Goal: Task Accomplishment & Management: Complete application form

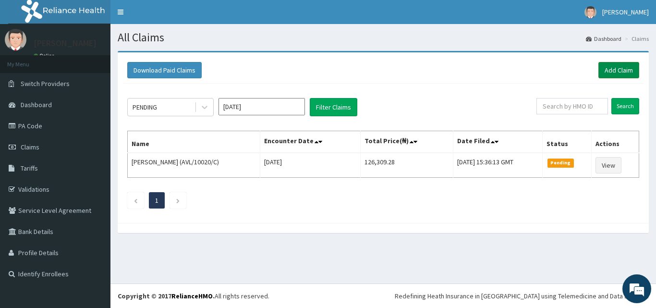
click at [611, 65] on link "Add Claim" at bounding box center [618, 70] width 41 height 16
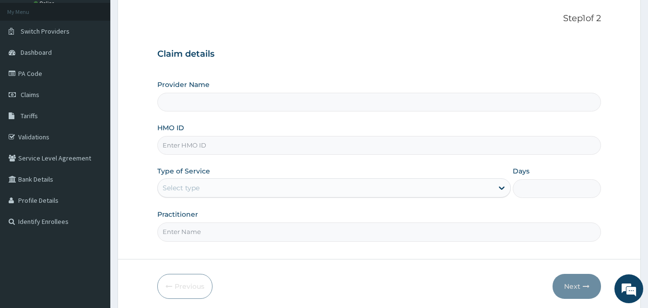
scroll to position [54, 0]
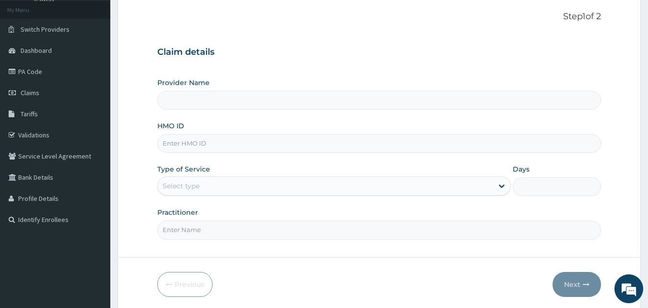
type input "[GEOGRAPHIC_DATA] and Maternity home"
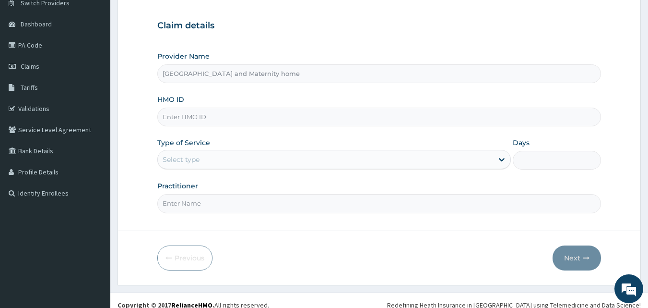
scroll to position [90, 0]
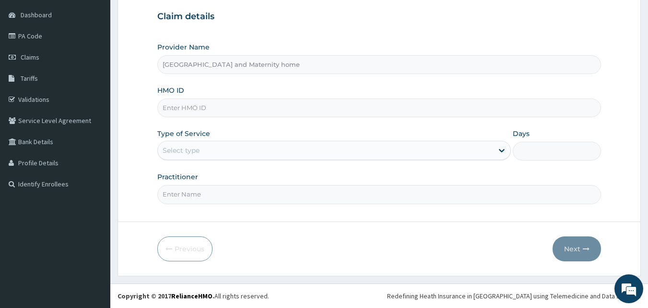
click at [369, 105] on input "HMO ID" at bounding box center [379, 107] width 444 height 19
paste input "HLP/10050/C"
type input "HLP/10050/C"
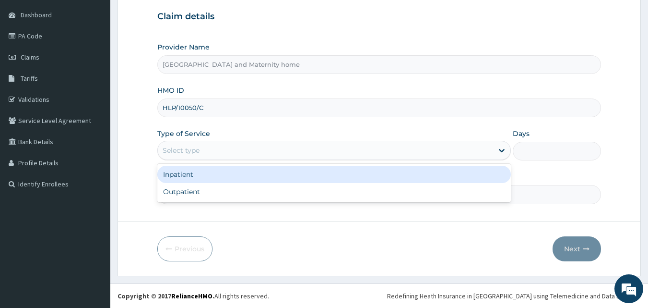
click at [270, 155] on div "Select type" at bounding box center [326, 150] width 336 height 15
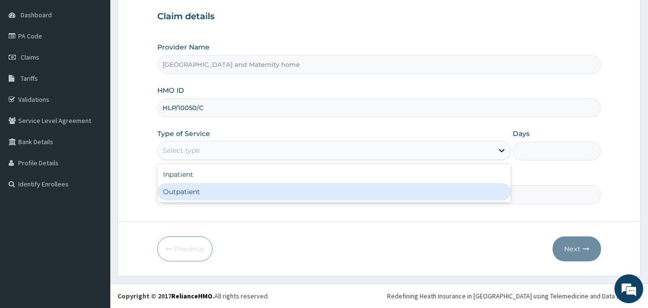
click at [256, 191] on div "Outpatient" at bounding box center [334, 191] width 354 height 17
type input "1"
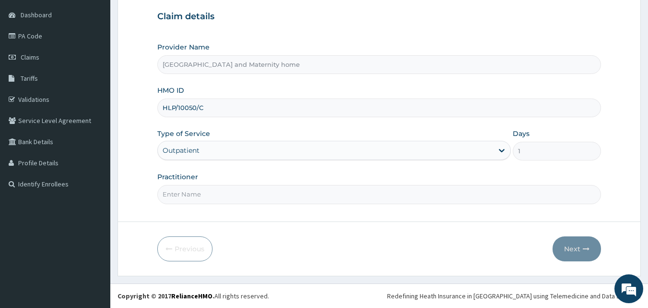
click at [239, 189] on input "Practitioner" at bounding box center [379, 194] width 444 height 19
type input "d"
type input "DR. [PERSON_NAME]"
click at [566, 247] on button "Next" at bounding box center [577, 248] width 48 height 25
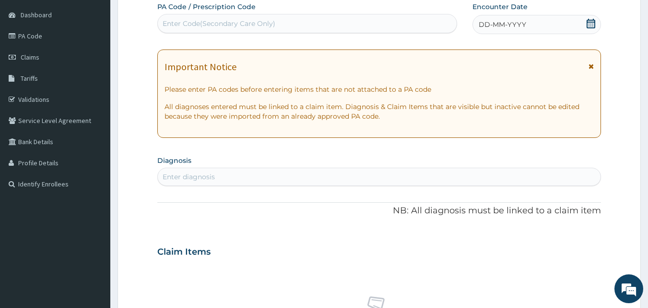
click at [591, 19] on icon at bounding box center [592, 24] width 10 height 10
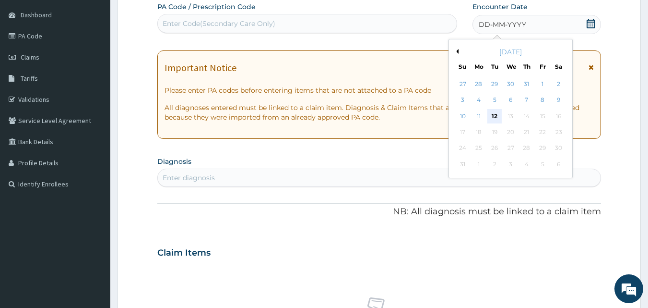
click at [494, 117] on div "12" at bounding box center [495, 116] width 14 height 14
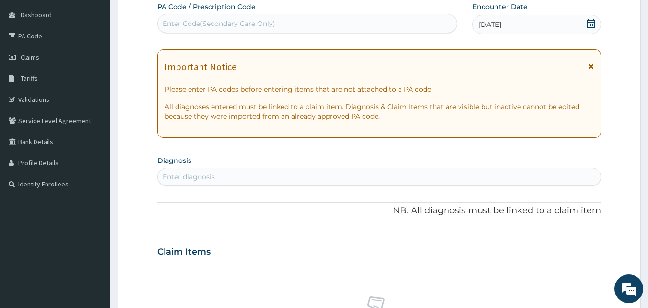
click at [299, 170] on div "Enter diagnosis" at bounding box center [379, 176] width 443 height 15
type input "[MEDICAL_DATA]"
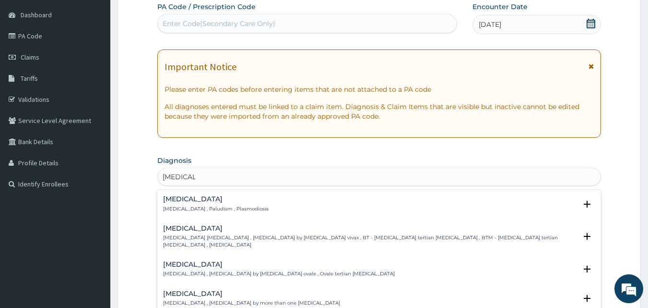
click at [223, 205] on p "[MEDICAL_DATA] , Paludism , Plasmodiosis" at bounding box center [216, 208] width 106 height 7
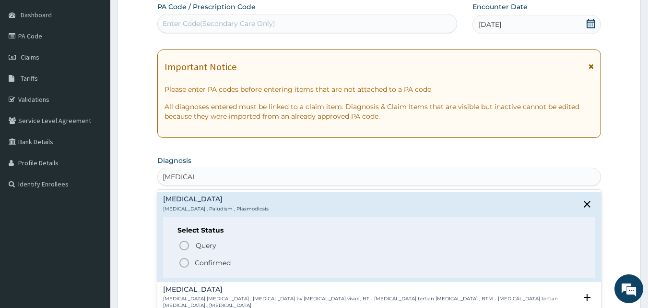
click at [183, 265] on icon "status option filled" at bounding box center [185, 263] width 12 height 12
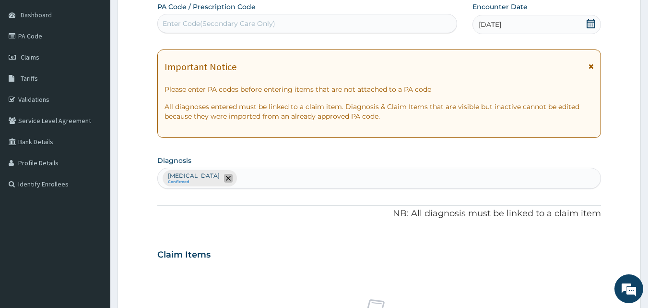
click at [226, 176] on icon "remove selection option" at bounding box center [228, 178] width 5 height 5
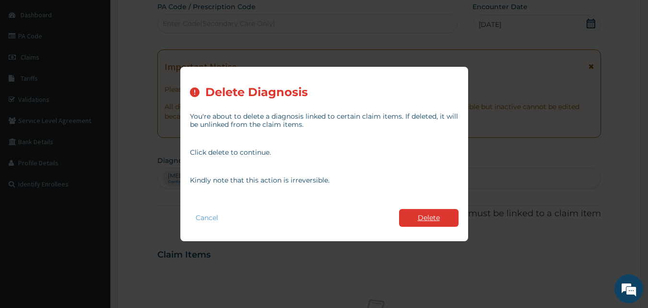
click at [414, 213] on button "Delete" at bounding box center [429, 218] width 60 height 18
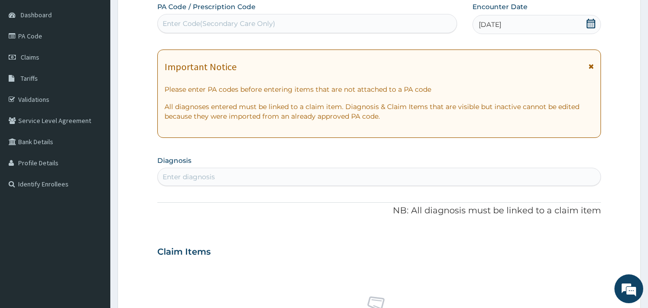
click at [286, 170] on div "Enter diagnosis" at bounding box center [379, 176] width 443 height 15
type input "[MEDICAL_DATA]"
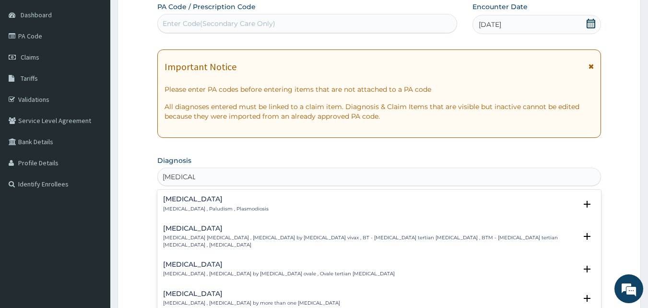
click at [229, 198] on h4 "[MEDICAL_DATA]" at bounding box center [216, 198] width 106 height 7
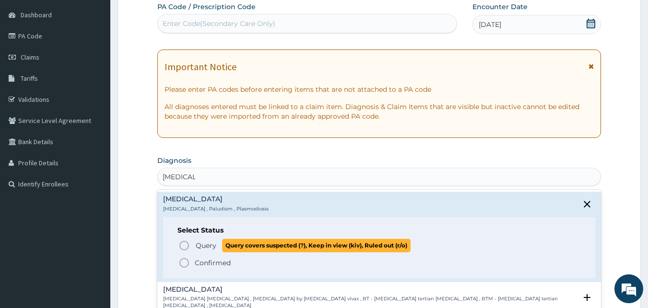
click at [185, 243] on icon "status option query" at bounding box center [185, 246] width 12 height 12
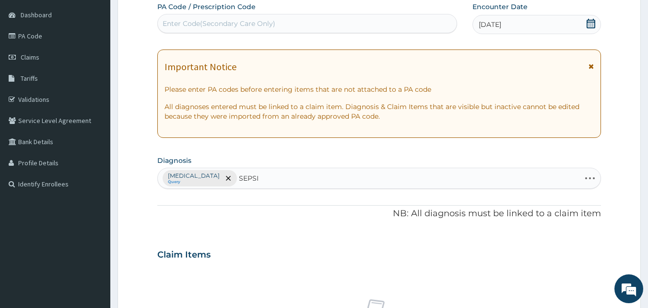
type input "[MEDICAL_DATA]"
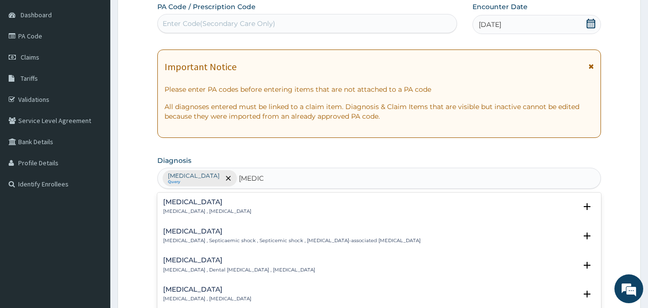
click at [184, 210] on p "[MEDICAL_DATA] , [MEDICAL_DATA]" at bounding box center [207, 211] width 88 height 7
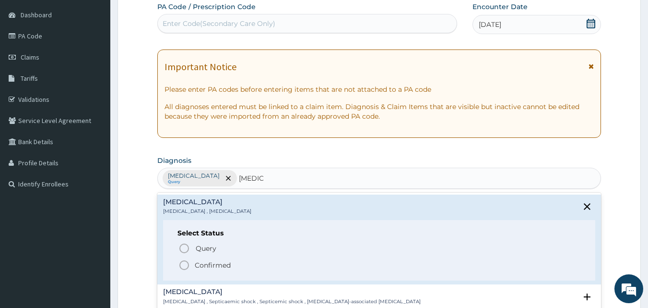
click at [185, 264] on icon "status option filled" at bounding box center [185, 265] width 12 height 12
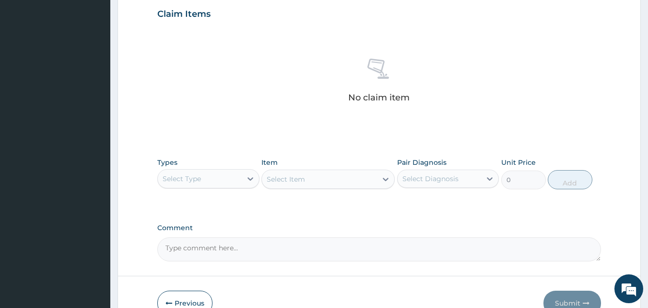
scroll to position [356, 0]
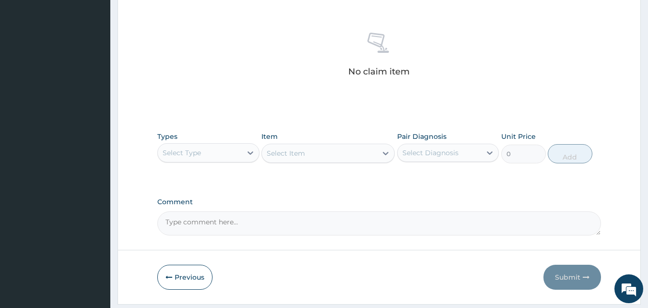
click at [207, 158] on div "Select Type" at bounding box center [200, 152] width 84 height 15
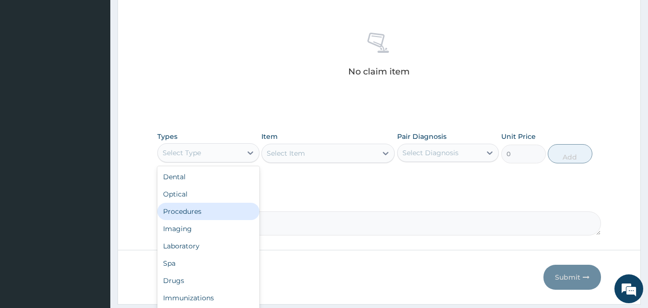
click at [187, 211] on div "Procedures" at bounding box center [208, 211] width 102 height 17
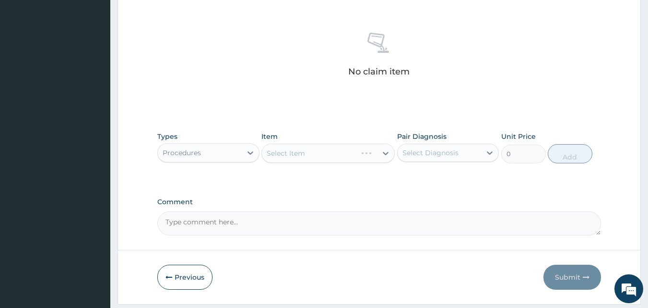
click at [298, 155] on div "Select Item" at bounding box center [328, 153] width 133 height 19
click at [318, 151] on div "Select Item" at bounding box center [328, 153] width 133 height 19
click at [314, 158] on div "Select Item" at bounding box center [319, 152] width 115 height 15
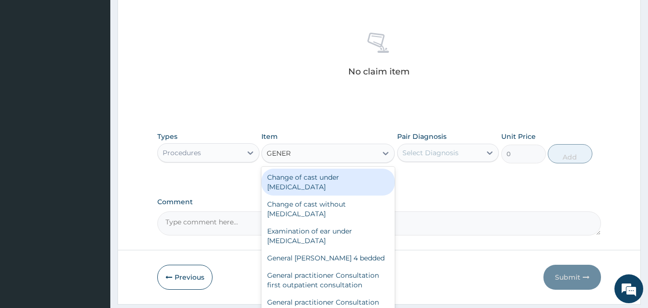
type input "GENERA"
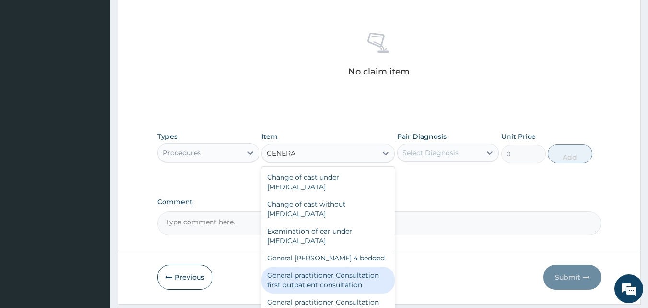
click at [309, 283] on div "General practitioner Consultation first outpatient consultation" at bounding box center [328, 279] width 133 height 27
type input "3547.5"
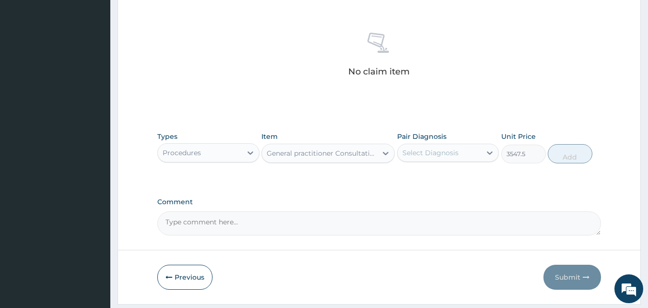
click at [472, 152] on div "Select Diagnosis" at bounding box center [440, 152] width 84 height 15
click at [420, 177] on label "[MEDICAL_DATA]" at bounding box center [443, 176] width 60 height 10
checkbox input "true"
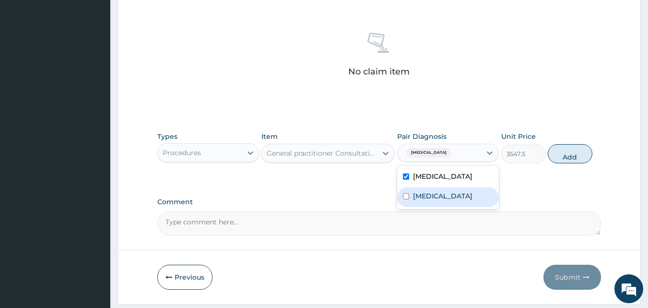
click at [416, 194] on label "[MEDICAL_DATA]" at bounding box center [443, 196] width 60 height 10
checkbox input "true"
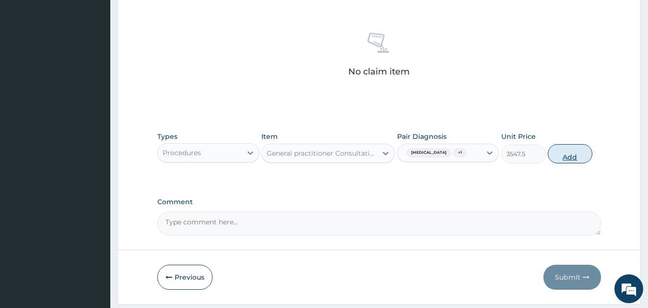
click at [565, 154] on button "Add" at bounding box center [570, 153] width 45 height 19
type input "0"
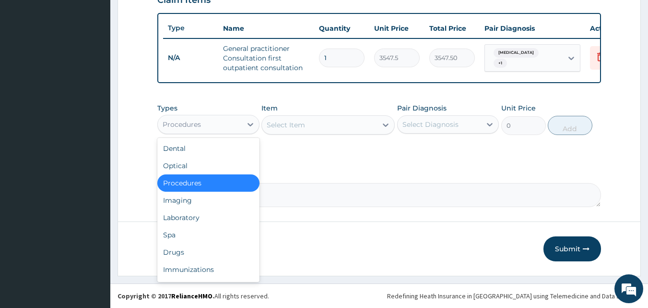
click at [218, 126] on div "Procedures" at bounding box center [200, 124] width 84 height 15
click at [195, 211] on div "Laboratory" at bounding box center [208, 217] width 102 height 17
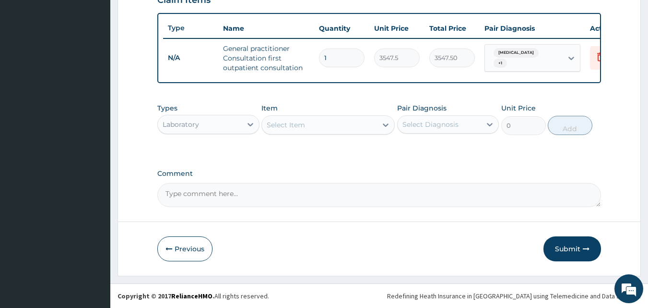
click at [326, 124] on div "Select Item" at bounding box center [319, 124] width 115 height 15
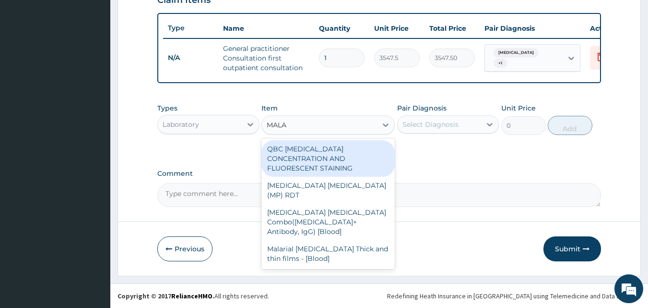
type input "MALAR"
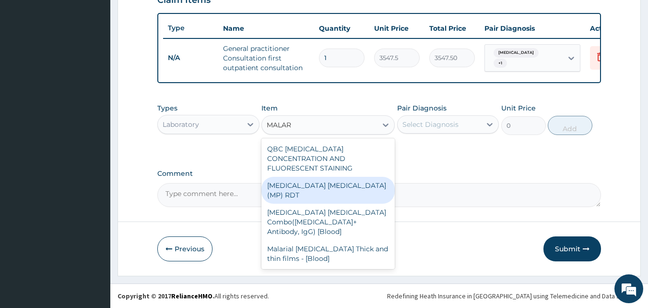
click at [315, 179] on div "[MEDICAL_DATA] [MEDICAL_DATA] (MP) RDT" at bounding box center [328, 190] width 133 height 27
type input "1612.5"
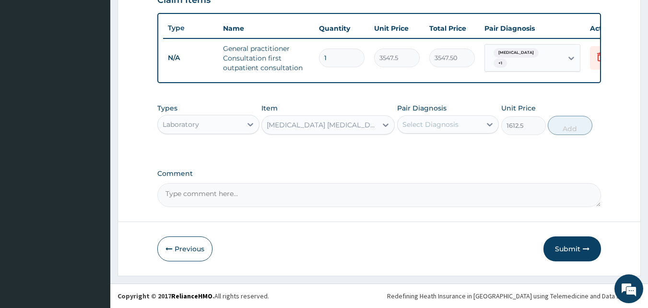
click at [446, 123] on div "Select Diagnosis" at bounding box center [431, 125] width 56 height 10
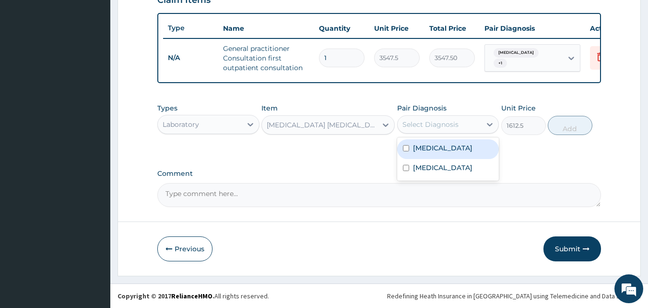
click at [428, 154] on div "[MEDICAL_DATA]" at bounding box center [448, 149] width 102 height 20
checkbox input "true"
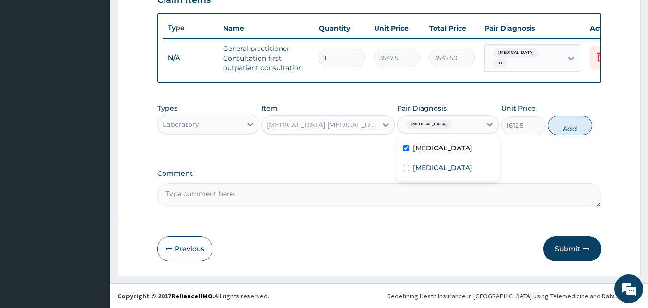
click at [578, 123] on button "Add" at bounding box center [570, 125] width 45 height 19
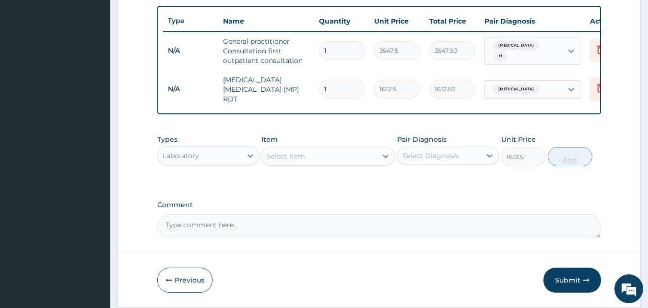
type input "0"
click at [310, 160] on div "Select Item" at bounding box center [319, 155] width 115 height 15
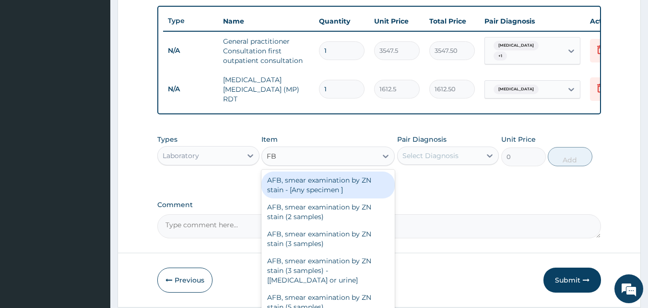
type input "FBC"
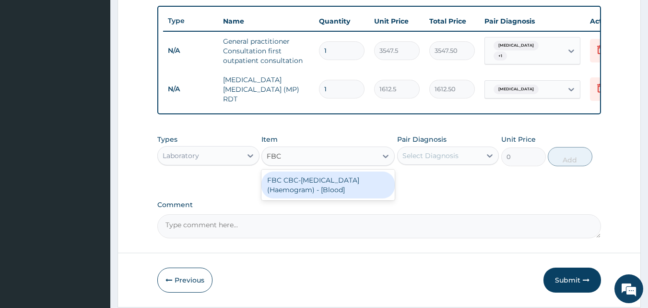
click at [308, 184] on div "FBC CBC-[MEDICAL_DATA] (Haemogram) - [Blood]" at bounding box center [328, 184] width 133 height 27
type input "4300"
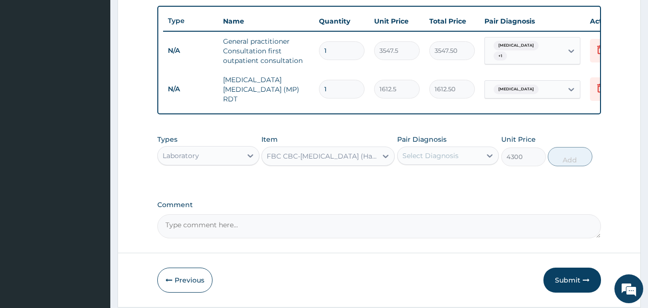
click at [437, 153] on div "Select Diagnosis" at bounding box center [431, 156] width 56 height 10
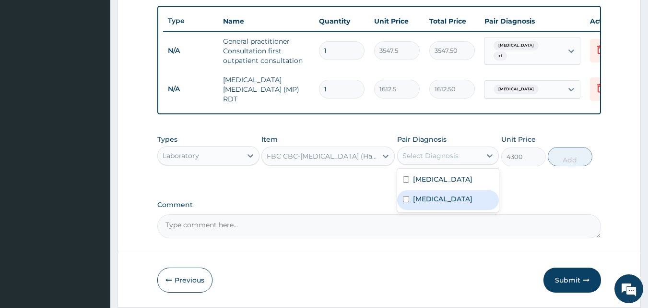
click at [429, 197] on label "[MEDICAL_DATA]" at bounding box center [443, 199] width 60 height 10
checkbox input "true"
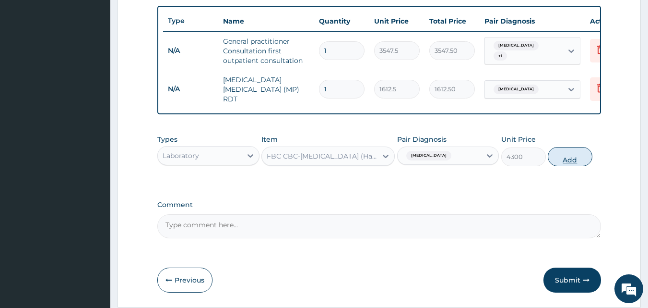
click at [570, 157] on button "Add" at bounding box center [570, 156] width 45 height 19
type input "0"
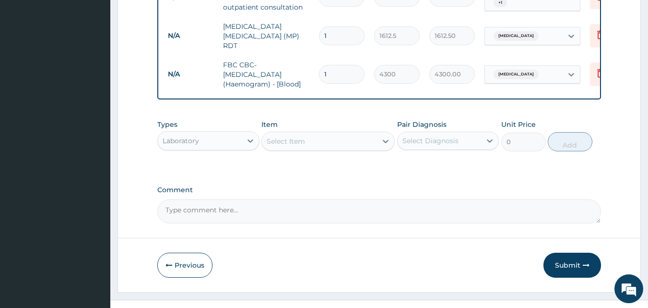
scroll to position [423, 0]
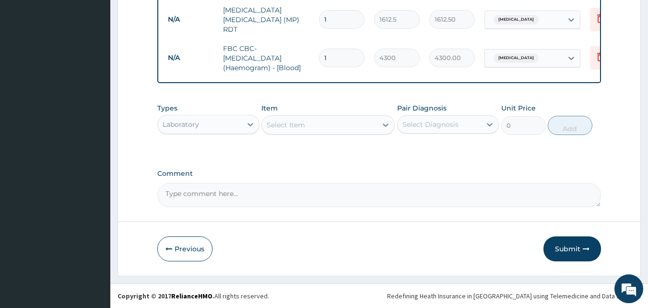
click at [206, 124] on div "Laboratory" at bounding box center [200, 124] width 84 height 15
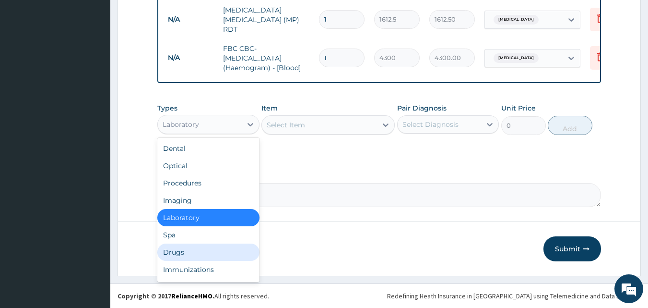
click at [181, 260] on div "Drugs" at bounding box center [208, 251] width 102 height 17
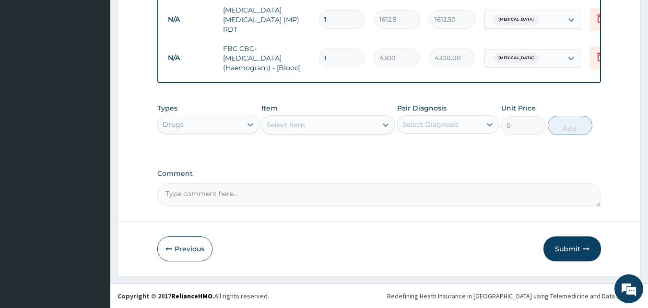
click at [294, 127] on div "Select Item" at bounding box center [286, 125] width 38 height 10
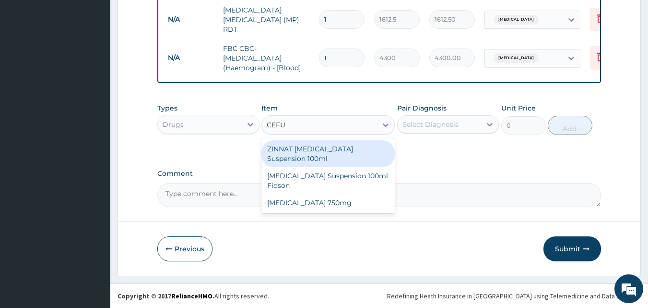
type input "CEFUR"
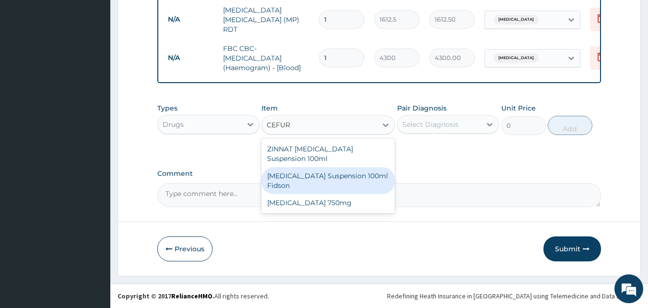
click at [294, 173] on div "[MEDICAL_DATA] Suspension 100ml Fidson" at bounding box center [328, 180] width 133 height 27
type input "2365"
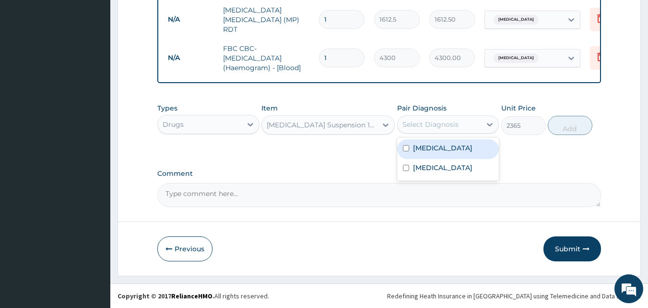
click at [435, 120] on div "Select Diagnosis" at bounding box center [431, 125] width 56 height 10
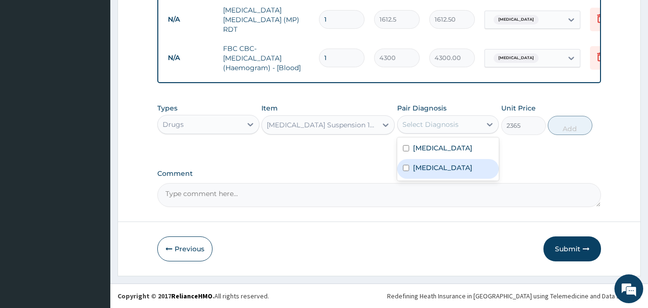
click at [427, 163] on label "[MEDICAL_DATA]" at bounding box center [443, 168] width 60 height 10
checkbox input "true"
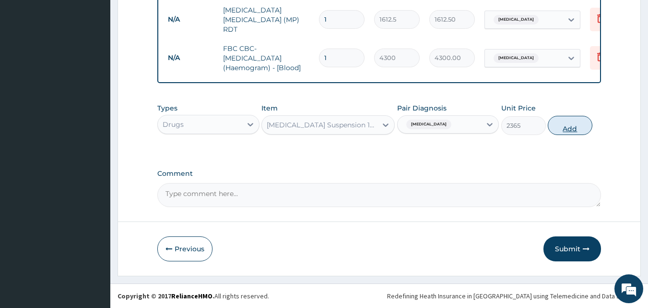
click at [562, 123] on button "Add" at bounding box center [570, 125] width 45 height 19
type input "0"
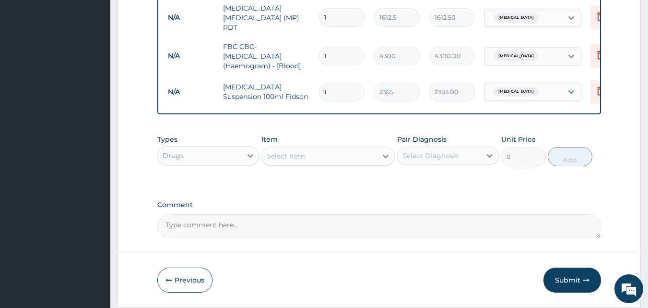
click at [356, 161] on div "Select Item" at bounding box center [319, 155] width 115 height 15
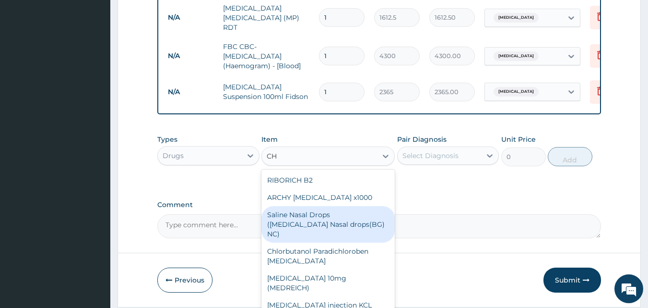
type input "CH"
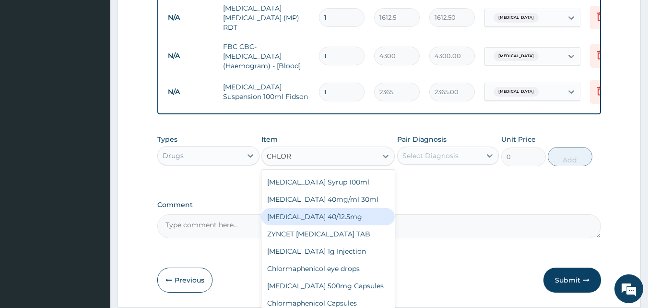
scroll to position [150, 0]
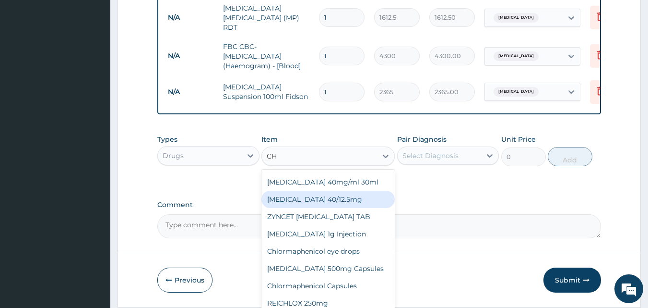
type input "C"
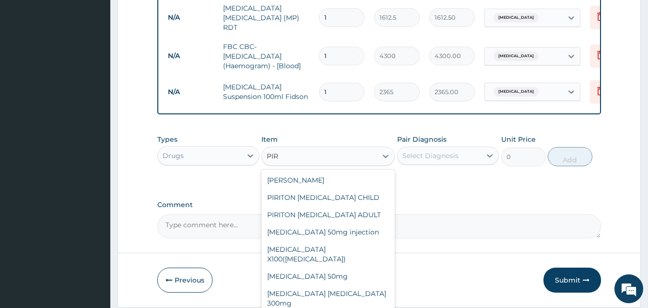
scroll to position [25, 0]
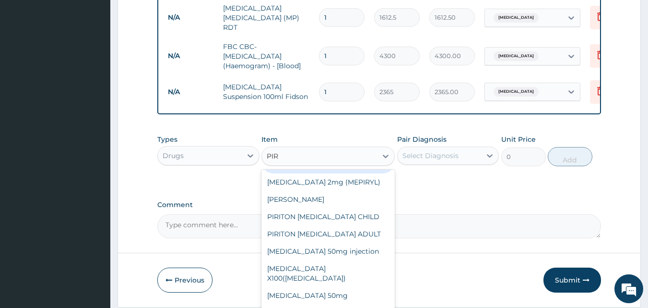
type input "PIRI"
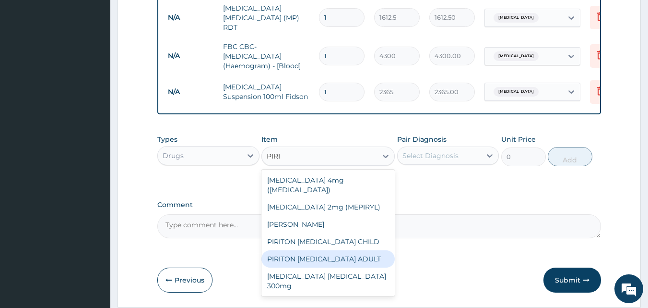
click at [315, 254] on div "PIRITON [MEDICAL_DATA] ADULT" at bounding box center [328, 258] width 133 height 17
type input "1182.5"
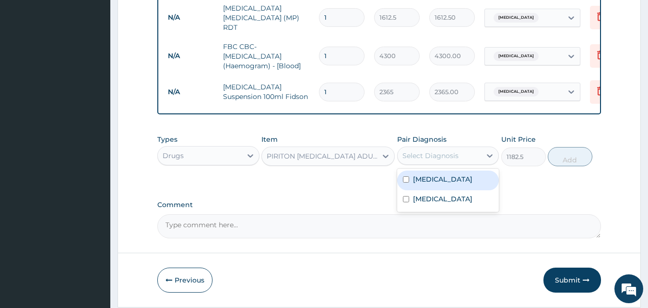
click at [464, 157] on div "Select Diagnosis" at bounding box center [440, 155] width 84 height 15
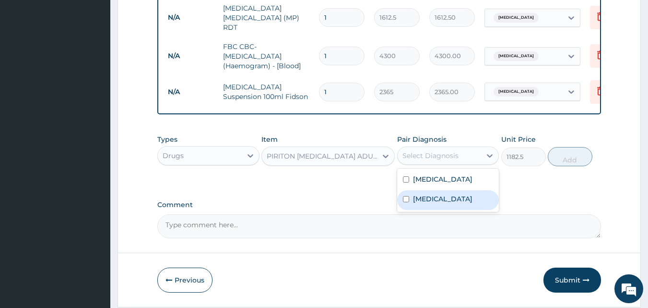
click at [415, 203] on label "[MEDICAL_DATA]" at bounding box center [443, 199] width 60 height 10
checkbox input "true"
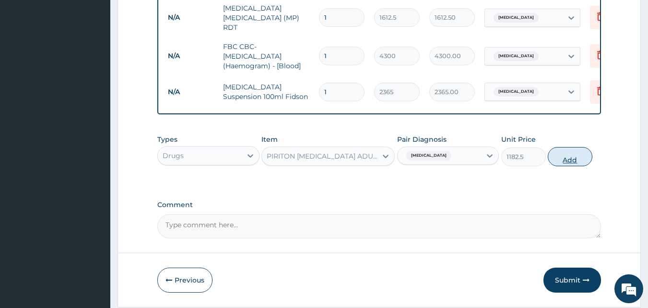
click at [567, 155] on button "Add" at bounding box center [570, 156] width 45 height 19
type input "0"
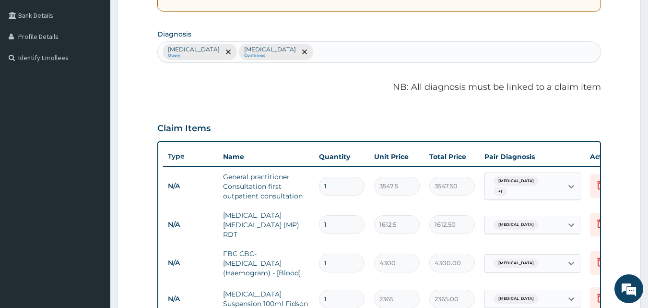
scroll to position [209, 0]
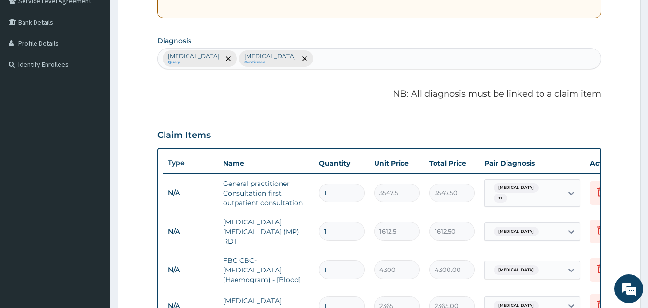
click at [280, 57] on div "[MEDICAL_DATA] Query [MEDICAL_DATA] Confirmed" at bounding box center [379, 58] width 443 height 20
type input "UPPER RESPI"
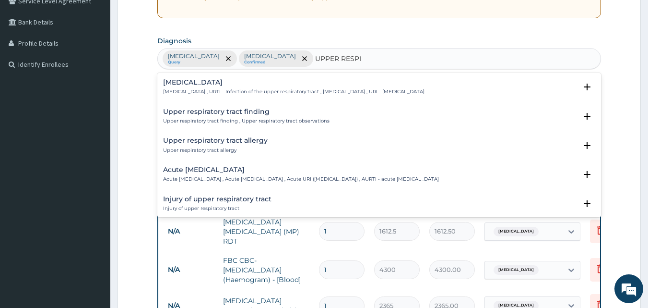
click at [255, 83] on h4 "[MEDICAL_DATA]" at bounding box center [294, 82] width 262 height 7
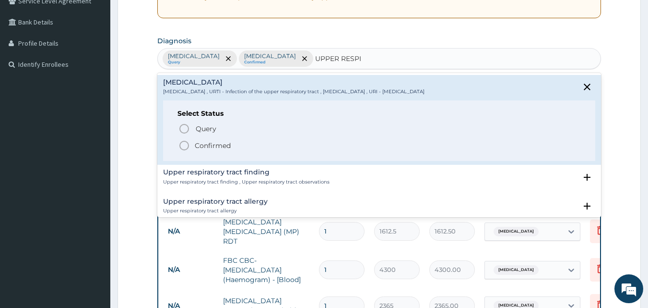
click at [185, 144] on icon "status option filled" at bounding box center [185, 146] width 12 height 12
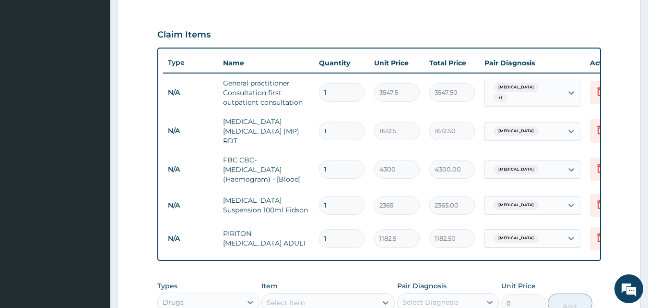
scroll to position [316, 0]
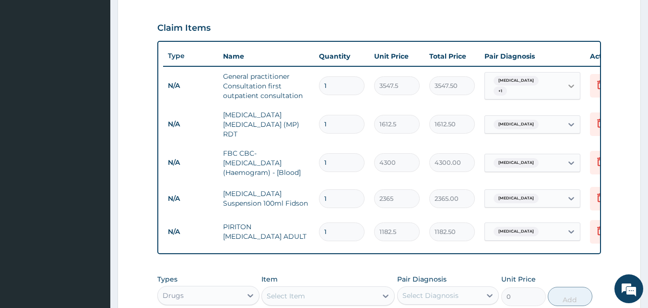
click at [571, 82] on icon at bounding box center [572, 86] width 10 height 10
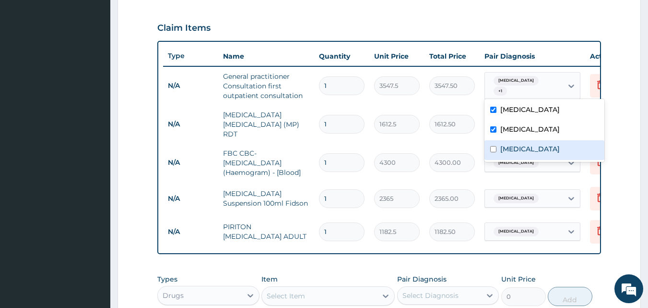
click at [493, 148] on input "checkbox" at bounding box center [494, 149] width 6 height 6
checkbox input "true"
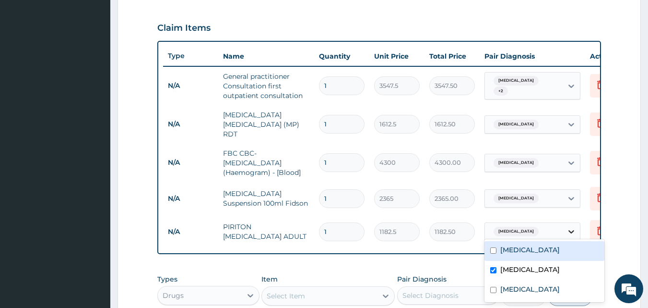
click at [569, 233] on div at bounding box center [571, 231] width 17 height 17
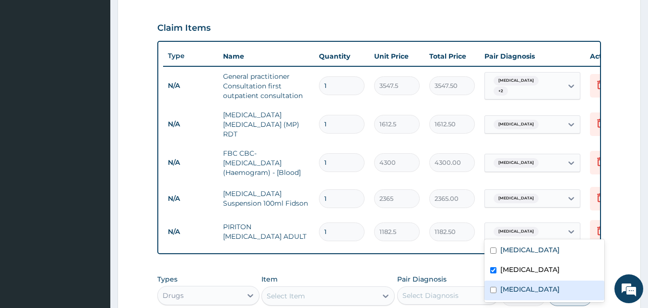
click at [492, 287] on input "checkbox" at bounding box center [494, 290] width 6 height 6
checkbox input "true"
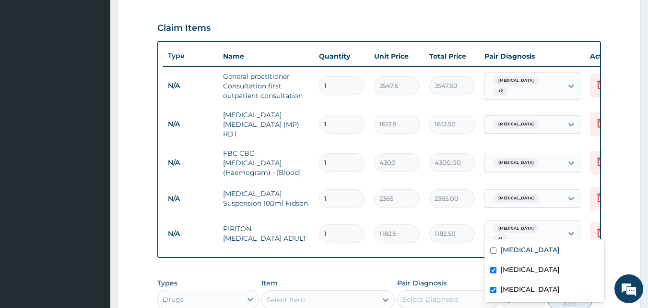
click at [494, 274] on div "[MEDICAL_DATA]" at bounding box center [545, 271] width 120 height 20
checkbox input "false"
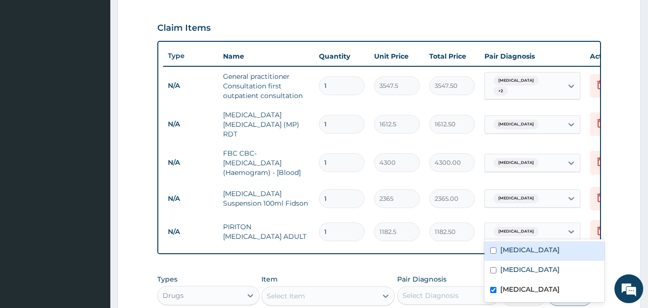
click at [632, 193] on form "Step 2 of 2 PA Code / Prescription Code Enter Code(Secondary Care Only) Encount…" at bounding box center [380, 91] width 524 height 712
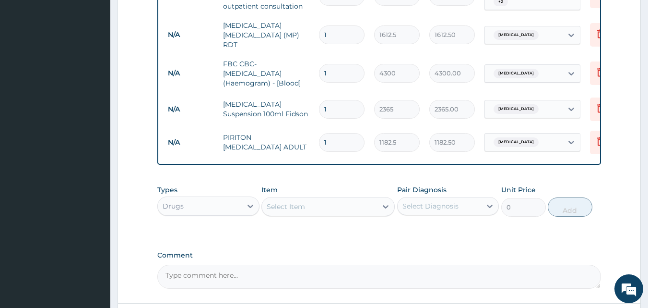
scroll to position [443, 0]
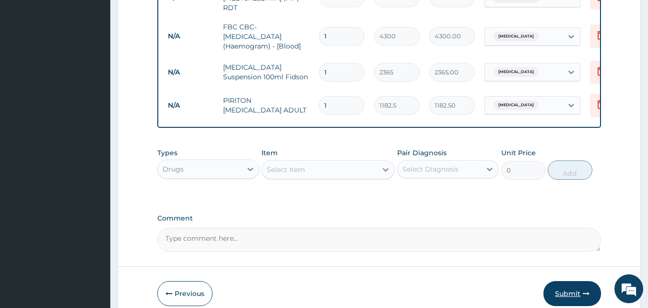
click at [560, 300] on button "Submit" at bounding box center [573, 293] width 58 height 25
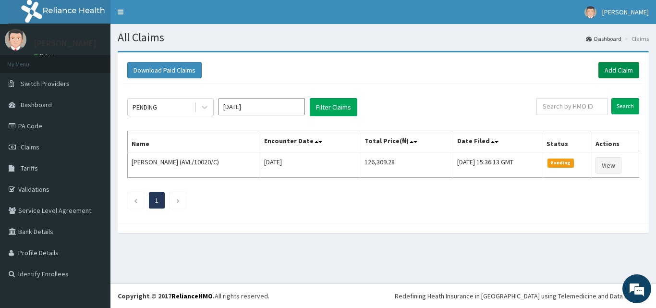
click at [616, 71] on link "Add Claim" at bounding box center [618, 70] width 41 height 16
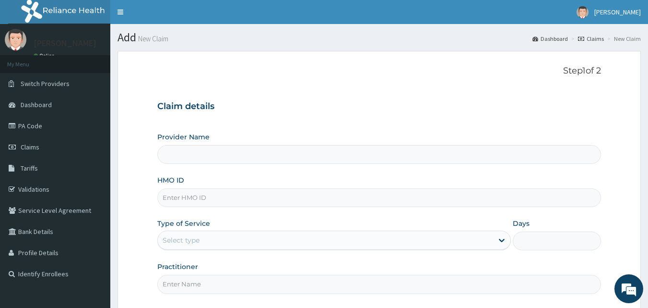
type input "[GEOGRAPHIC_DATA] and Maternity home"
click at [37, 130] on link "PA Code" at bounding box center [55, 125] width 110 height 21
